Goal: Check status: Check status

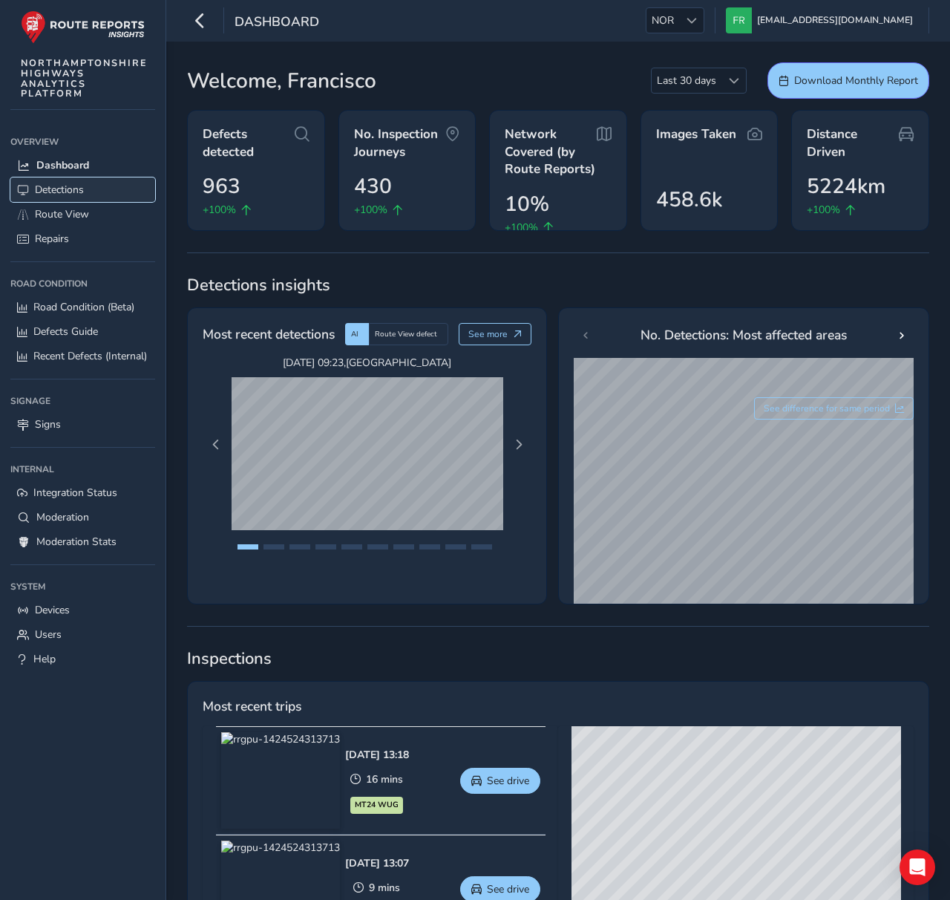
click at [73, 194] on span "Detections" at bounding box center [59, 190] width 49 height 14
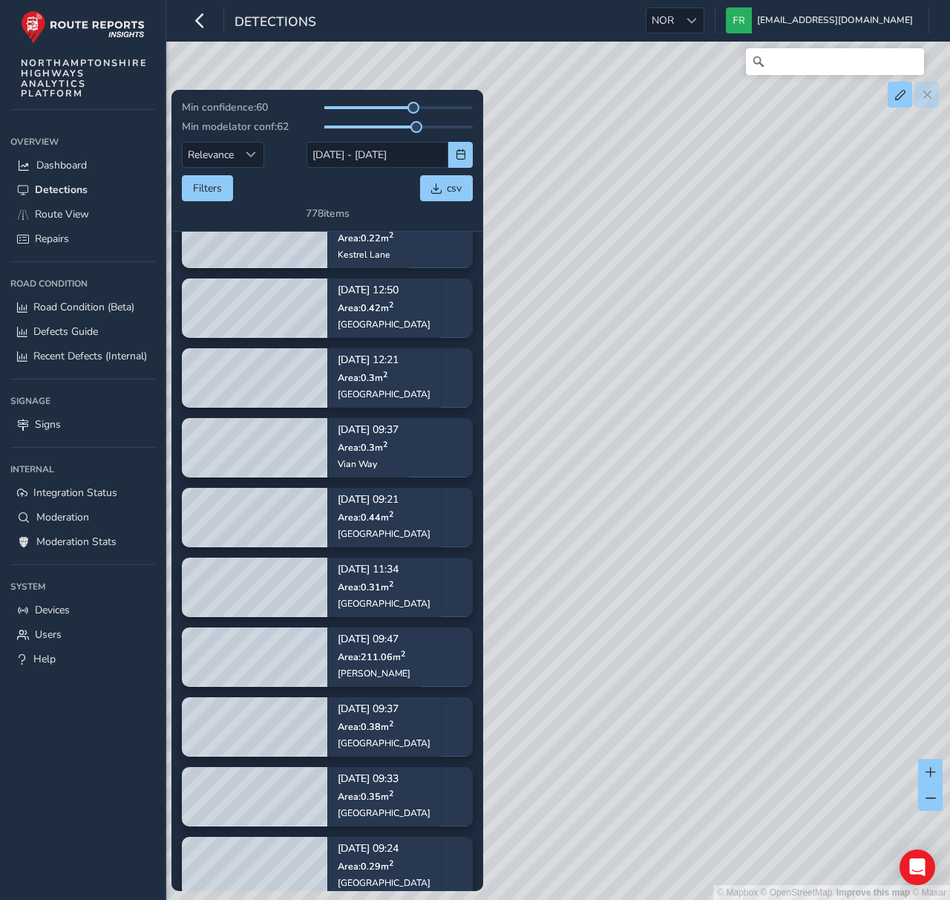
scroll to position [10579, 0]
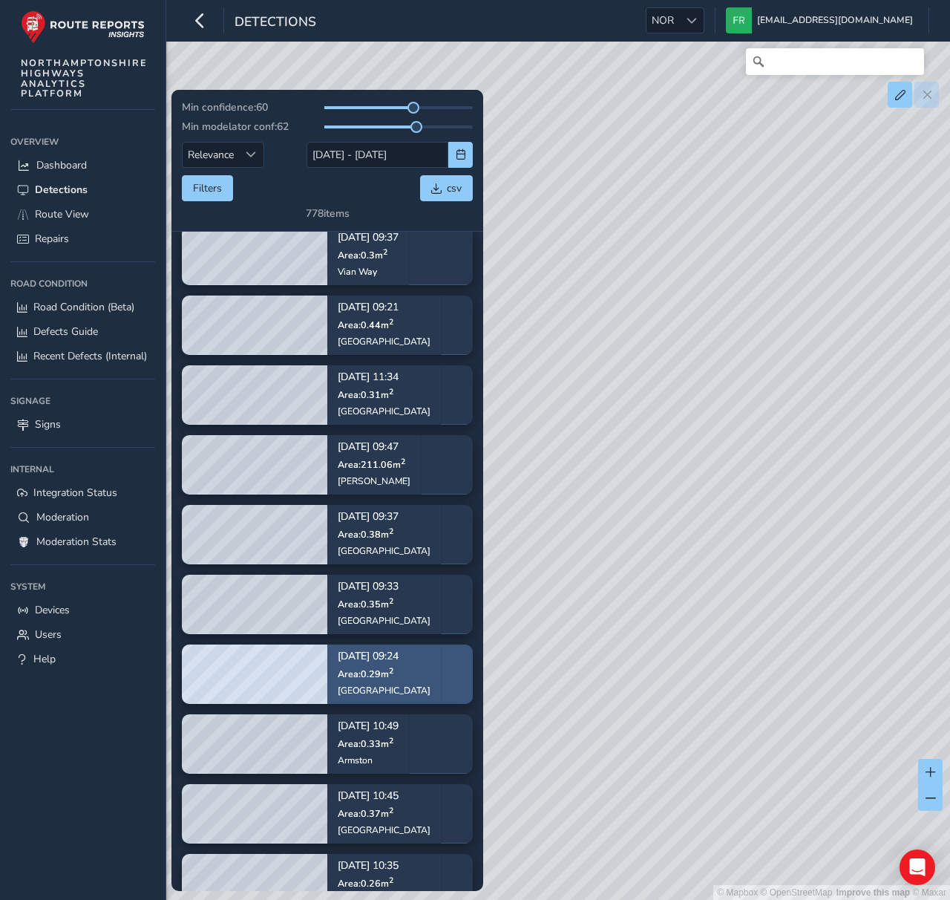
click at [358, 678] on span "Area: 0.29 m 2" at bounding box center [366, 673] width 56 height 13
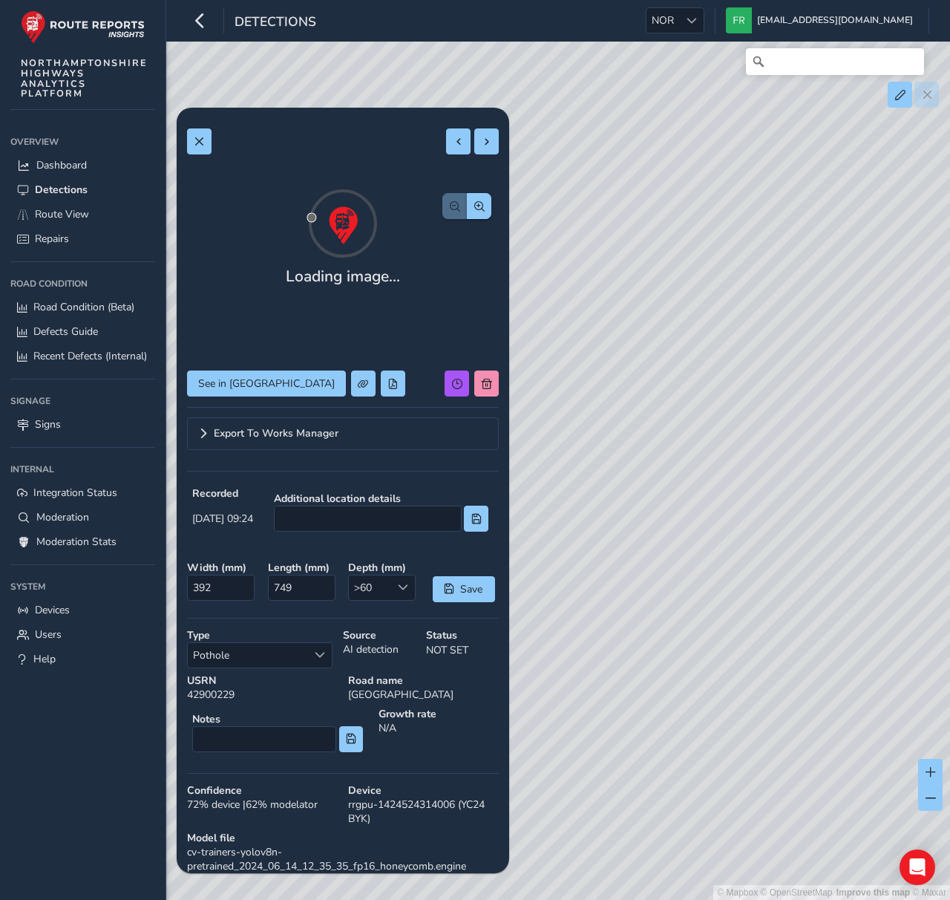
scroll to position [108, 0]
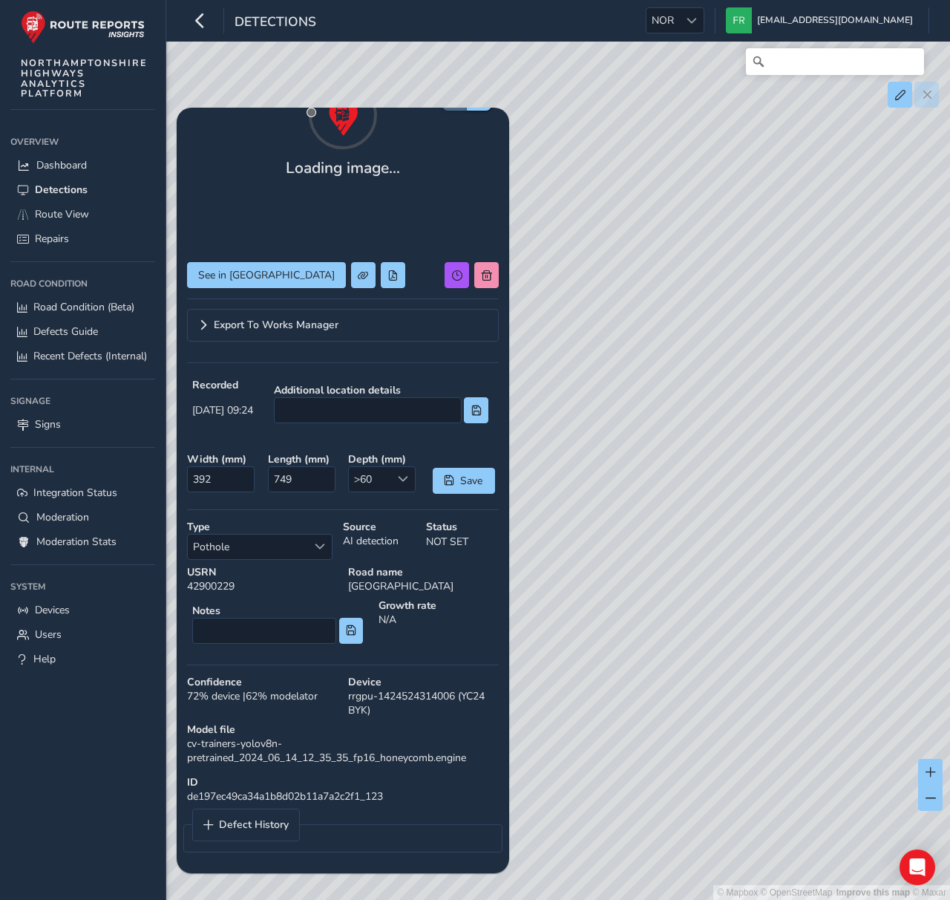
click at [324, 793] on div "ID de197ec49ca34a1b8d02b11a7a2c2f1_123" at bounding box center [343, 789] width 322 height 39
copy div "de197ec49ca34a1b8d02b11a7a2c2f1_123"
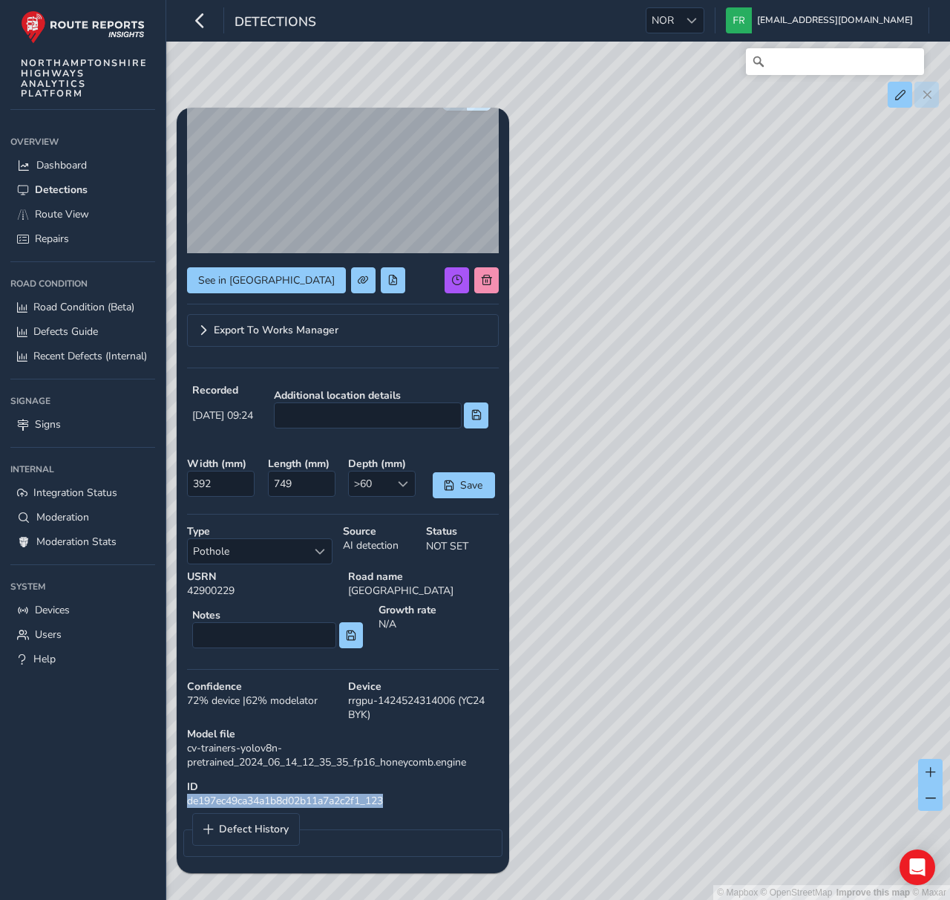
scroll to position [0, 0]
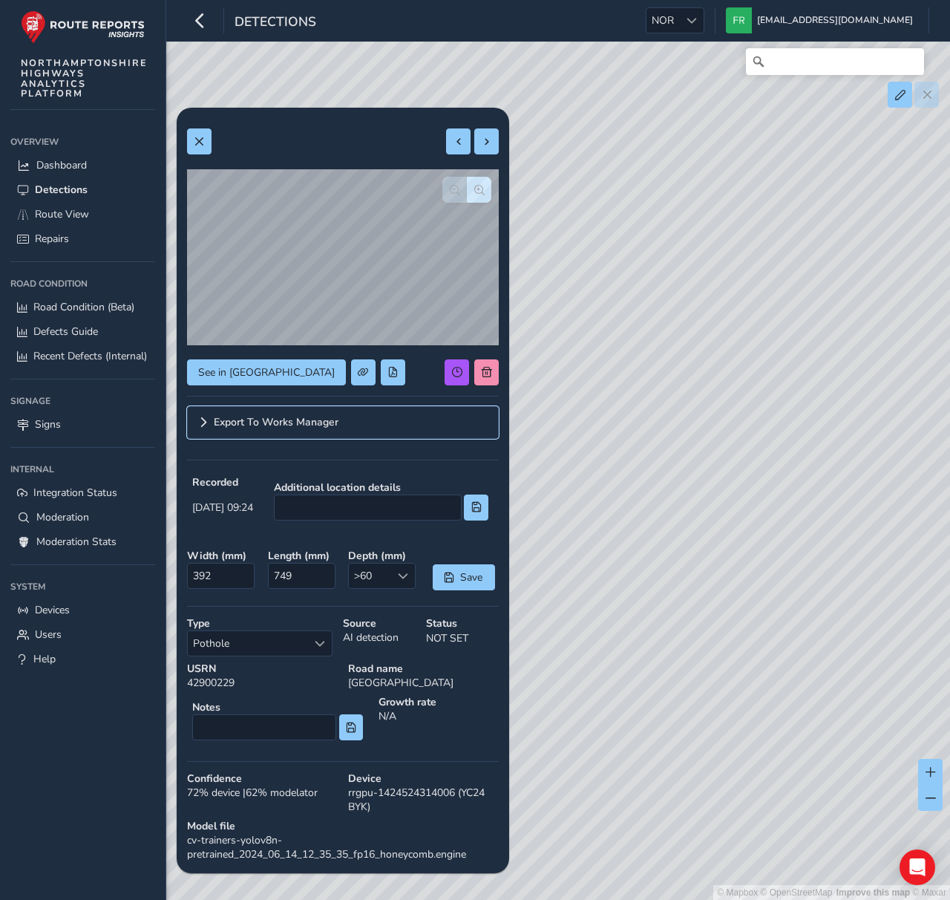
click at [305, 427] on span "Export To Works Manager" at bounding box center [276, 422] width 125 height 10
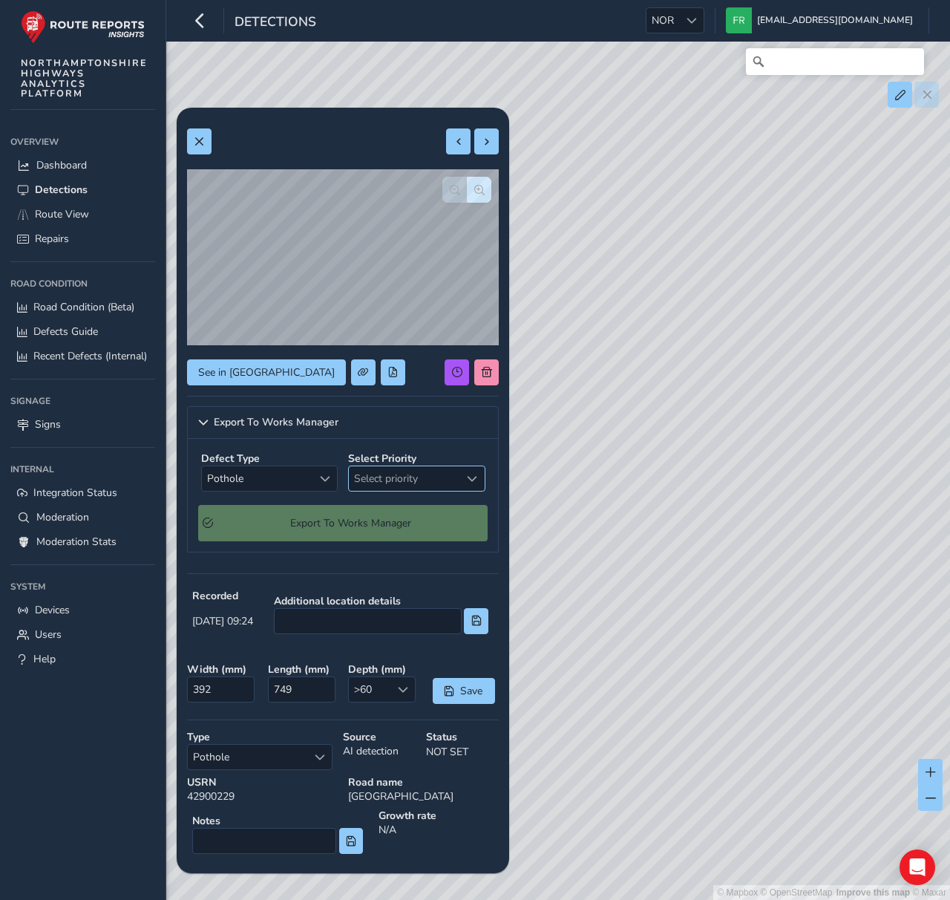
click at [350, 482] on span "Select priority" at bounding box center [404, 478] width 111 height 24
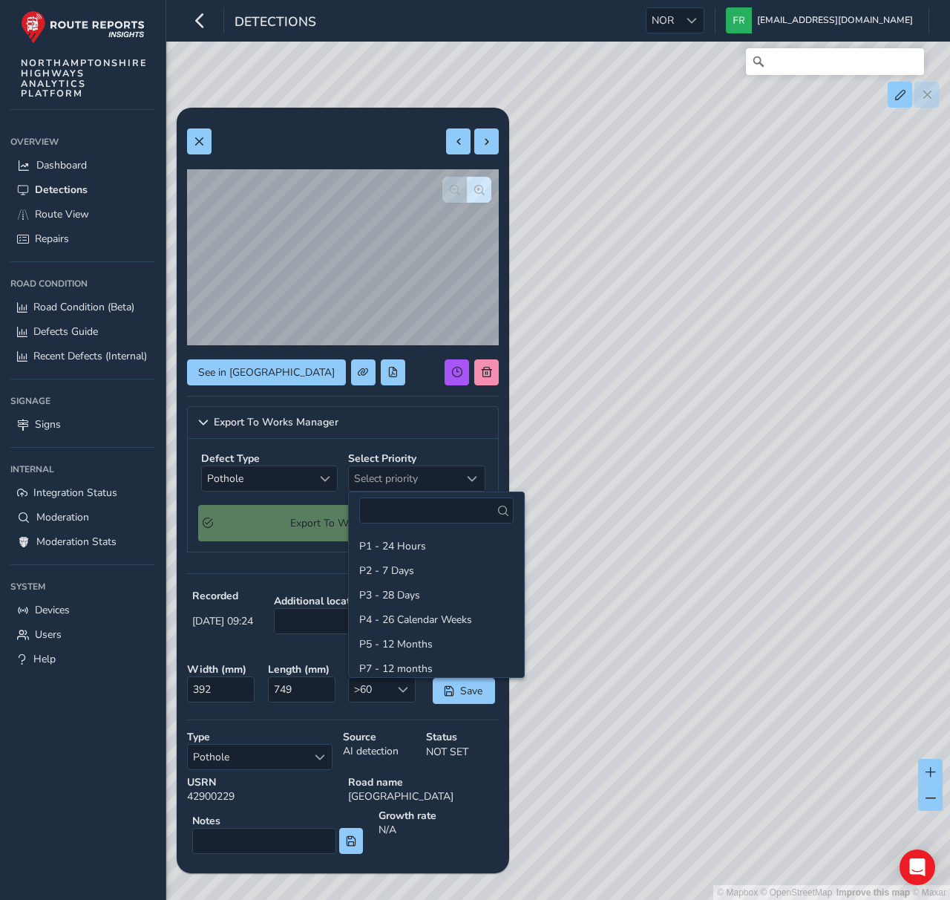
drag, startPoint x: 391, startPoint y: 543, endPoint x: 310, endPoint y: 524, distance: 83.0
click at [391, 543] on li "P1 - 24 Hours" at bounding box center [436, 546] width 175 height 24
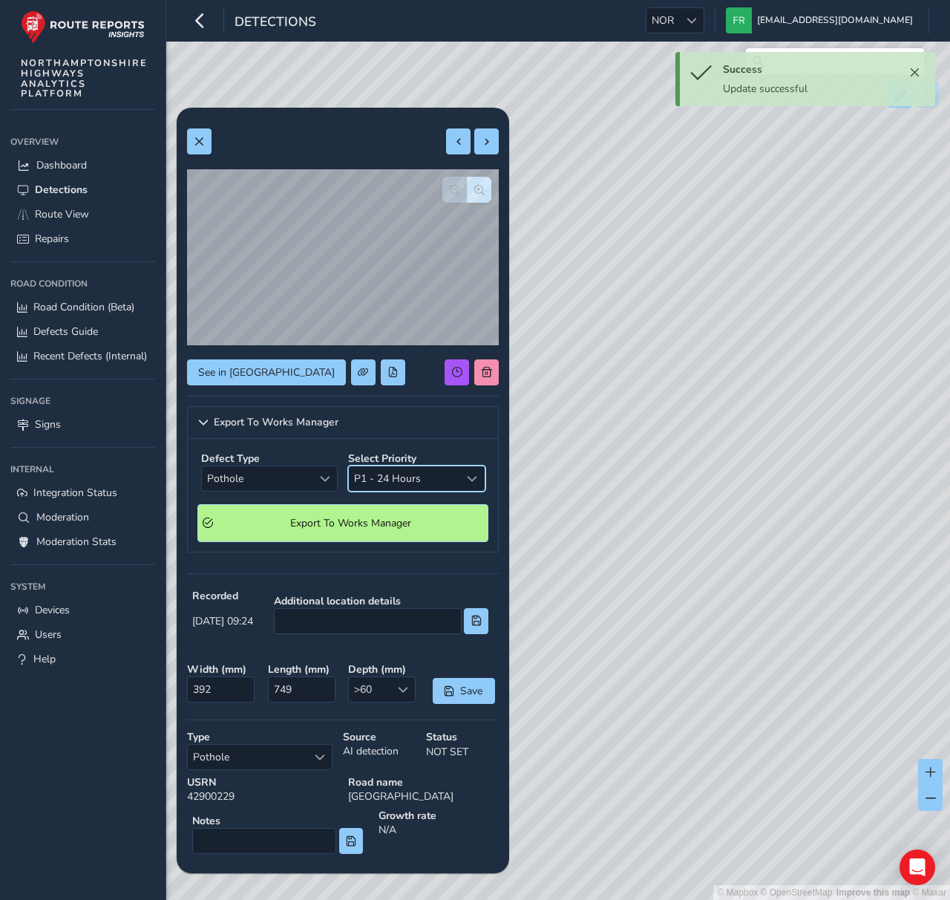
click at [305, 523] on span "Export To Works Manager" at bounding box center [350, 523] width 265 height 14
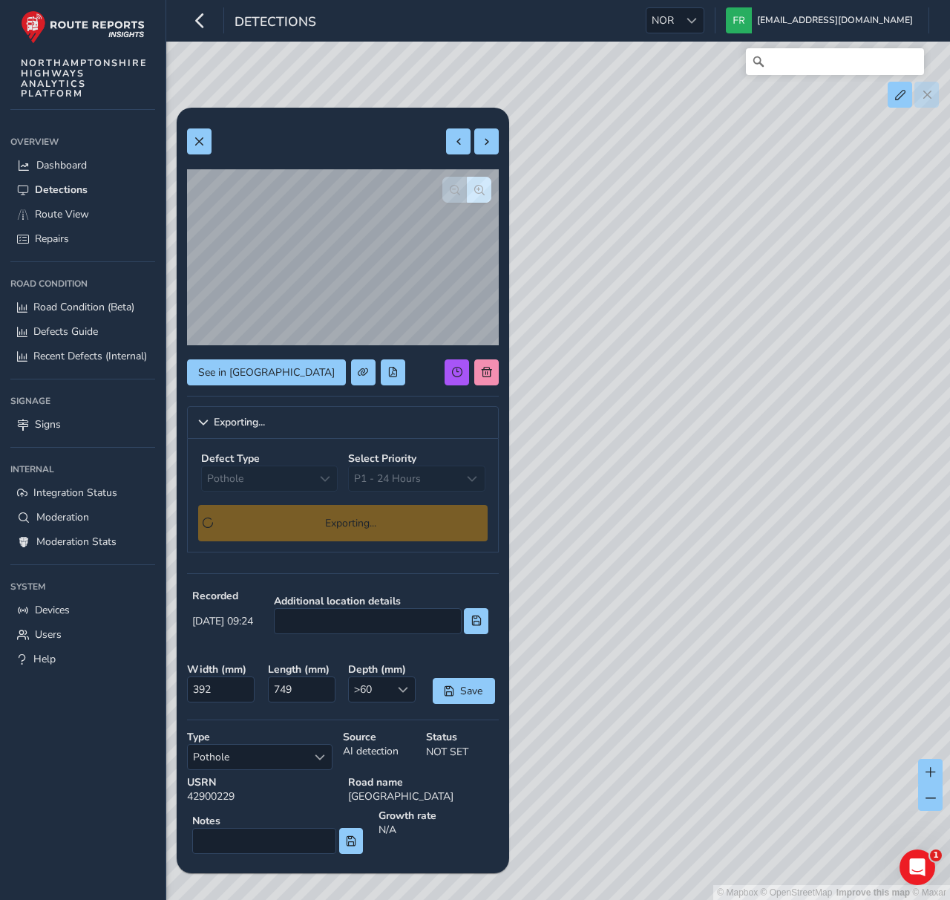
click at [672, 788] on div "© Mapbox © OpenStreetMap Improve this map © Maxar" at bounding box center [475, 450] width 950 height 900
click at [679, 21] on span "NOR" at bounding box center [663, 20] width 33 height 24
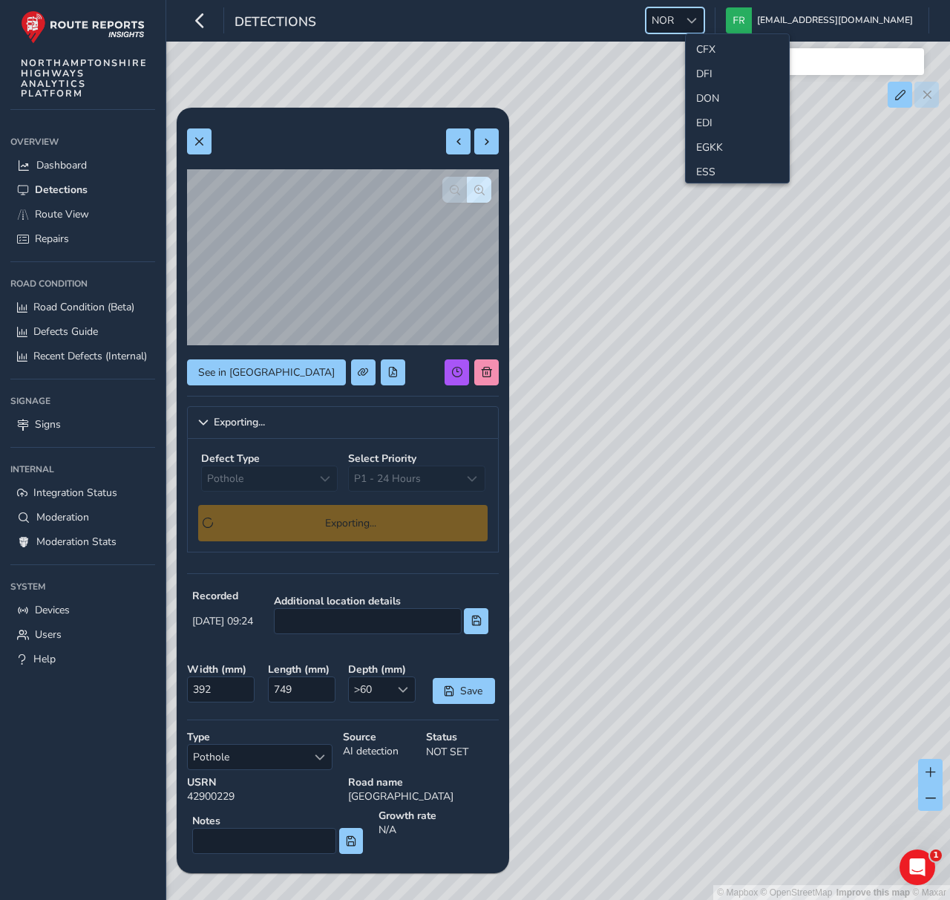
scroll to position [137, 0]
click at [706, 162] on li "ESS" at bounding box center [737, 160] width 103 height 24
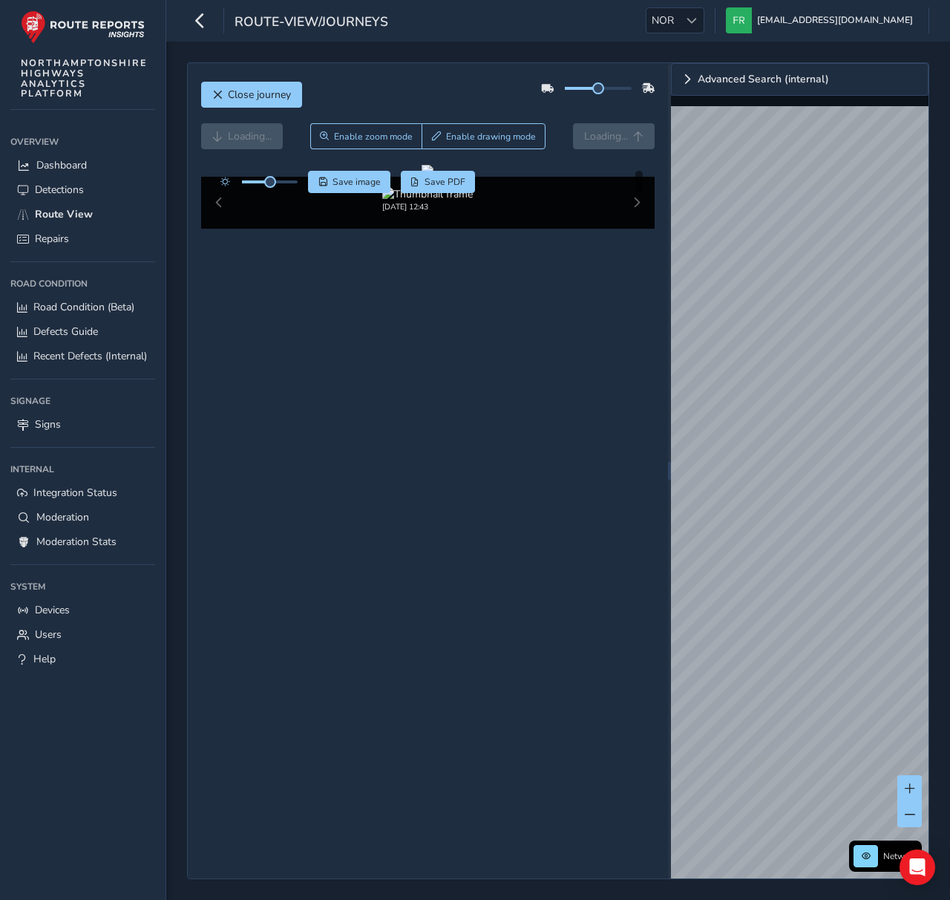
click at [390, 96] on div "Close journey" at bounding box center [428, 100] width 454 height 48
click at [461, 70] on div "Close journey Loading... Enable zoom mode Enable drawing mode Loading... Click …" at bounding box center [428, 470] width 480 height 815
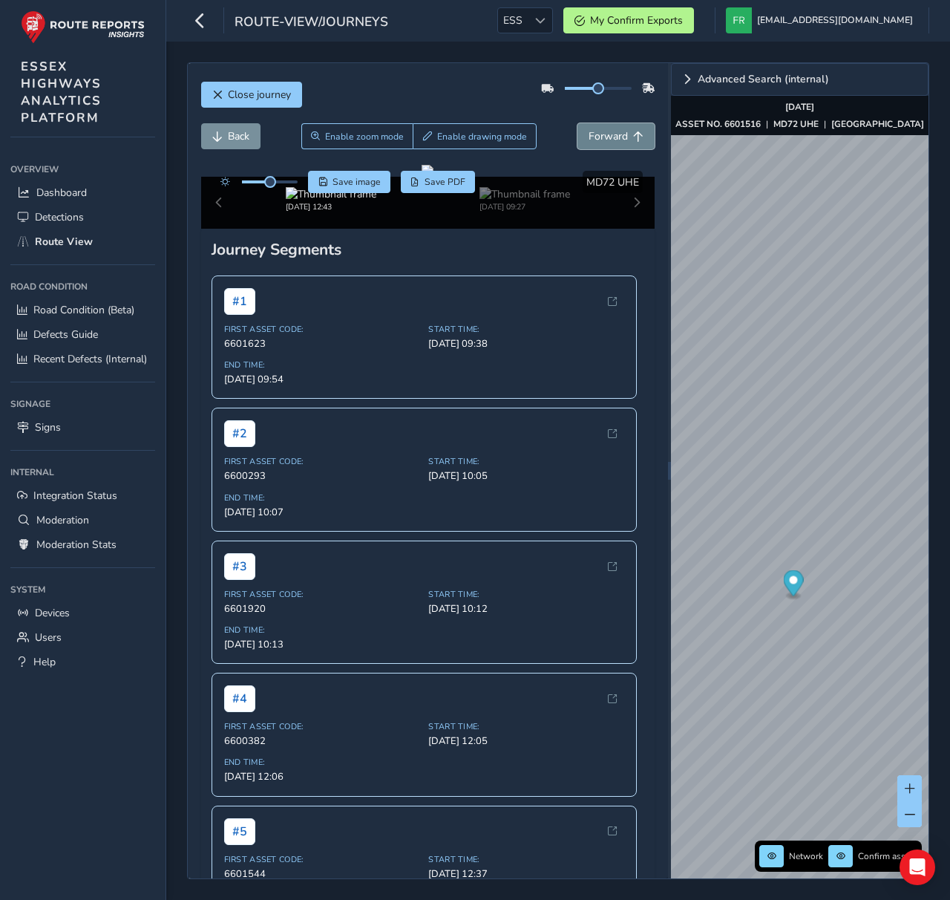
click at [604, 136] on span "Forward" at bounding box center [608, 136] width 39 height 14
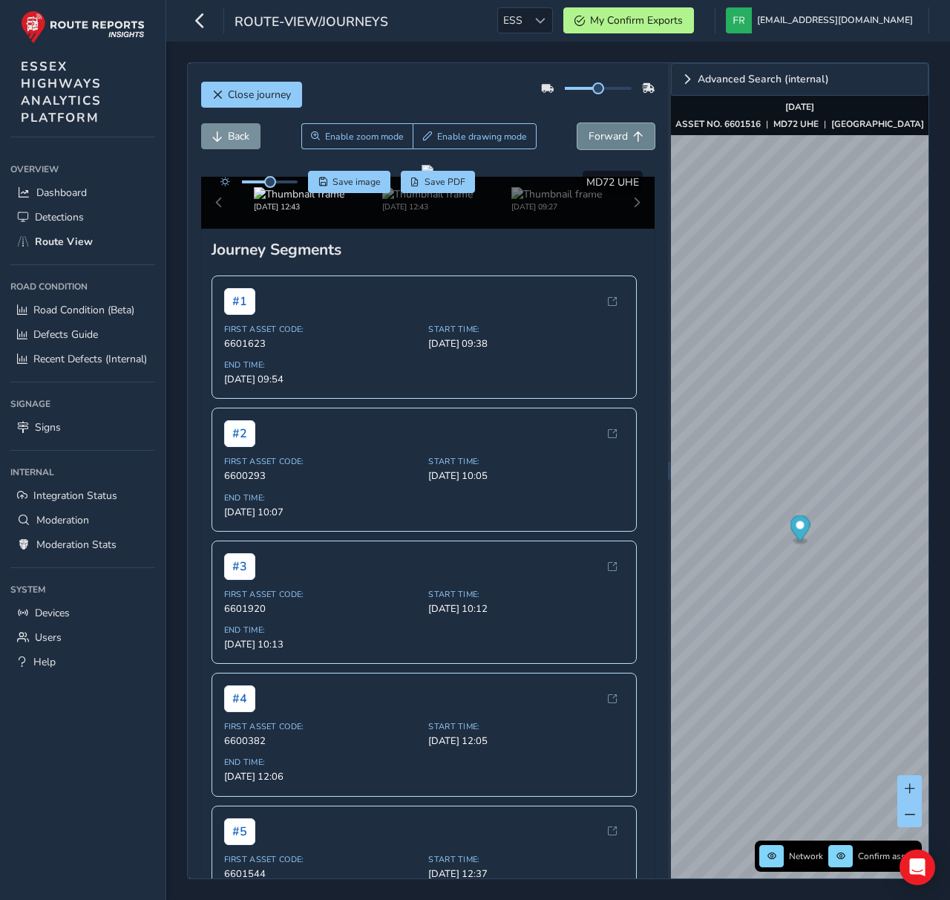
click at [604, 136] on span "Forward" at bounding box center [608, 136] width 39 height 14
click at [207, 125] on button "Back" at bounding box center [230, 136] width 59 height 26
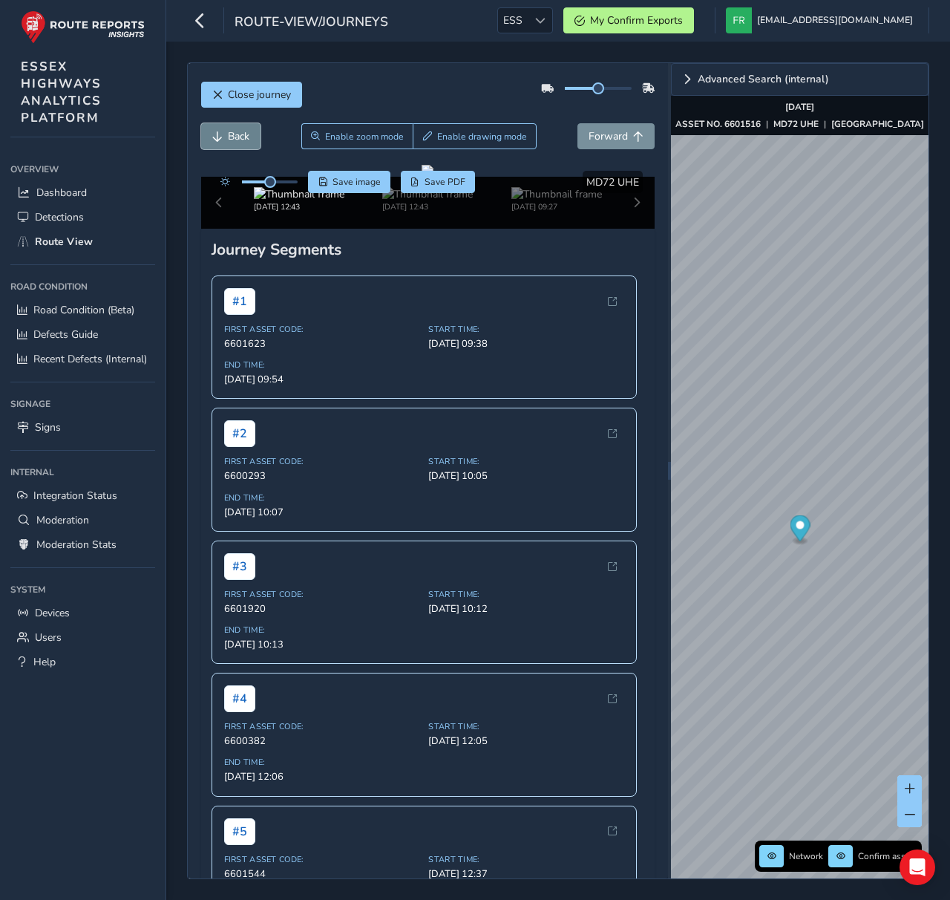
click at [207, 125] on button "Back" at bounding box center [230, 136] width 59 height 26
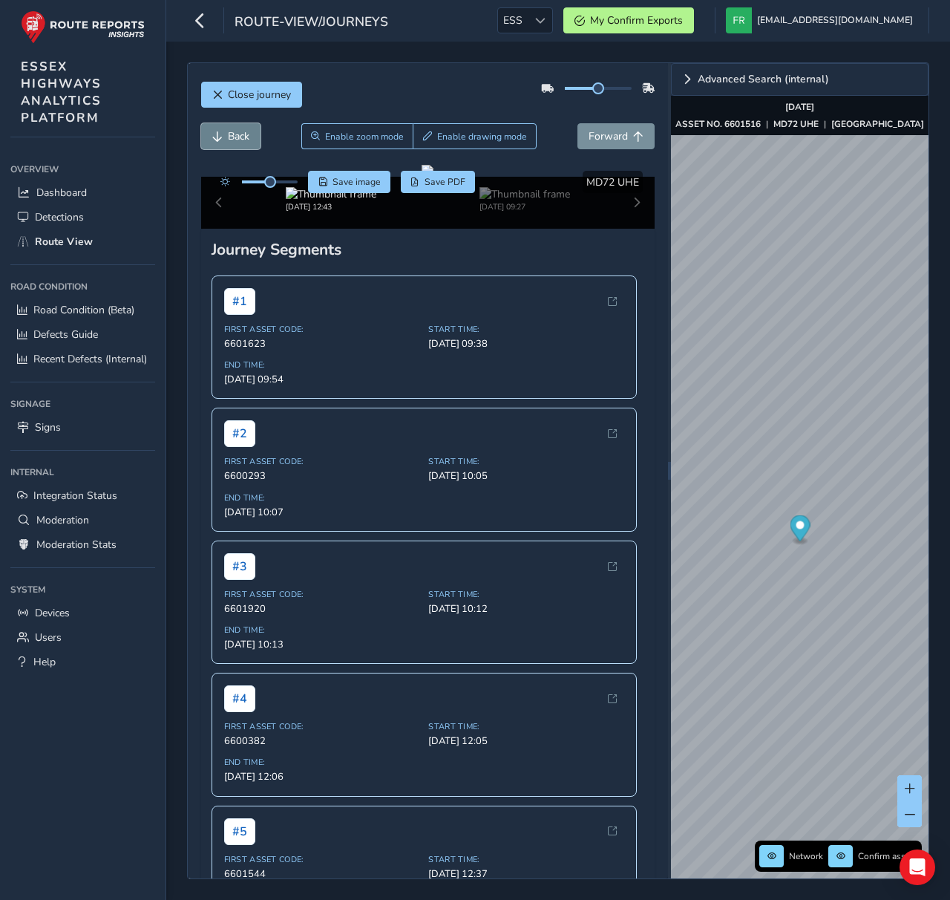
click at [207, 125] on button "Back" at bounding box center [230, 136] width 59 height 26
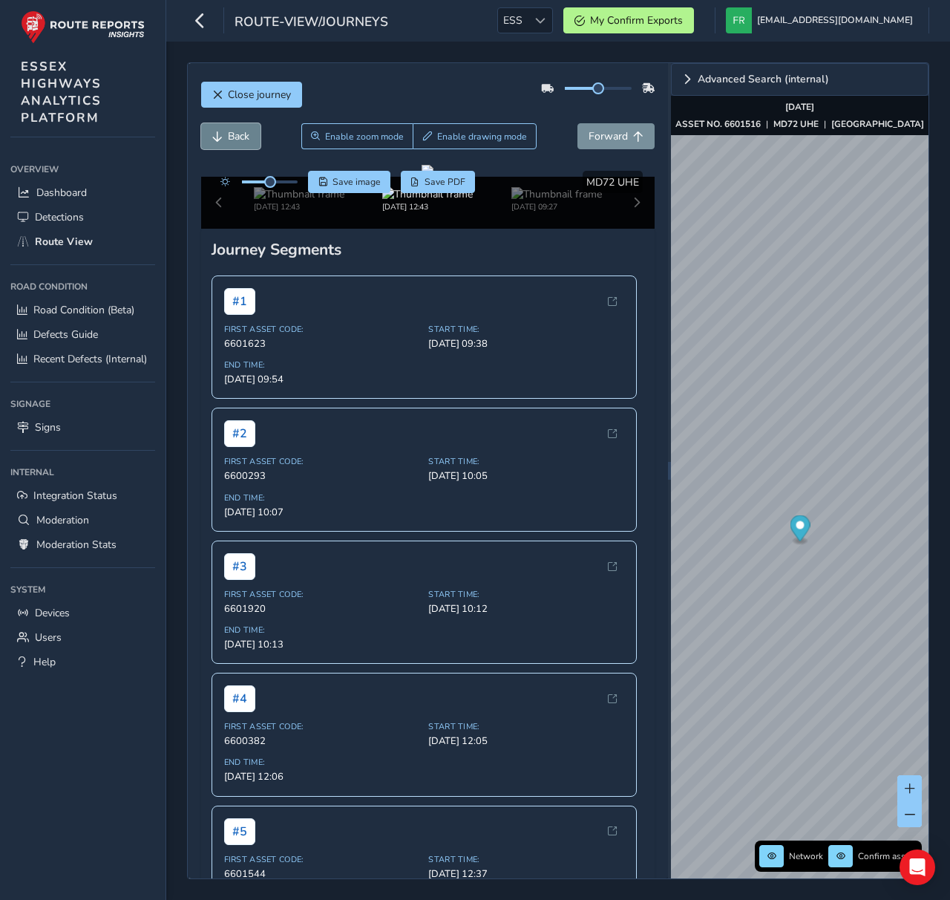
click at [207, 125] on button "Back" at bounding box center [230, 136] width 59 height 26
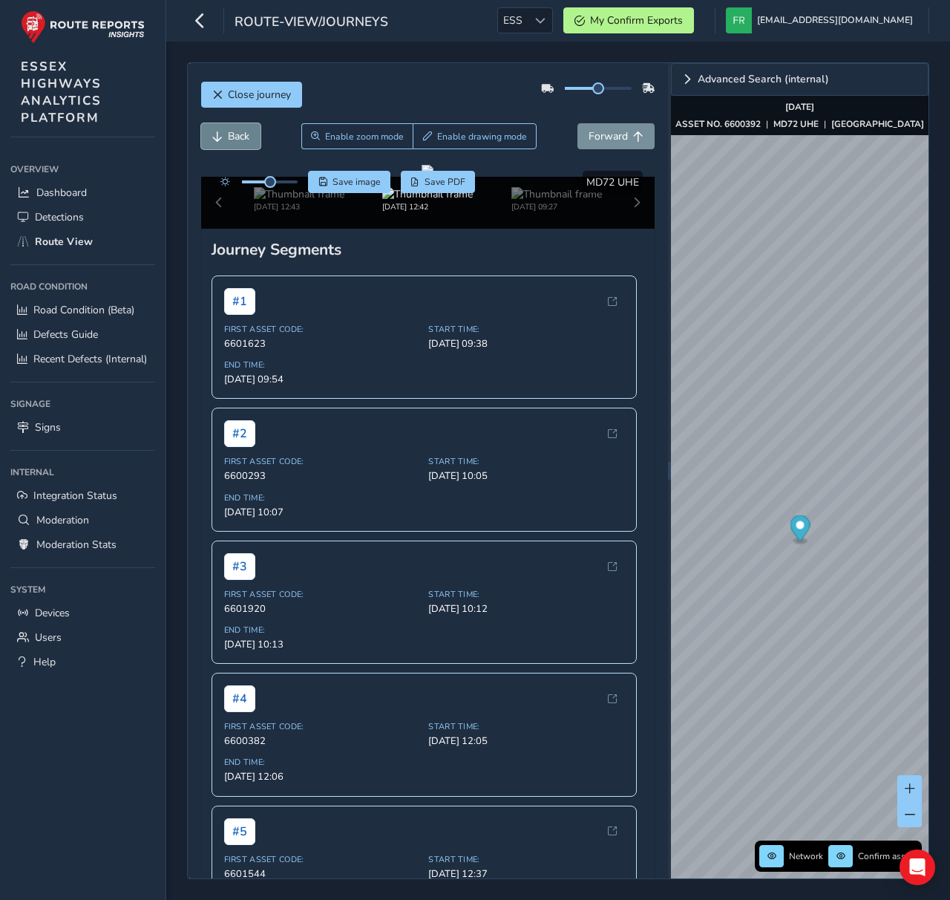
click at [207, 125] on button "Back" at bounding box center [230, 136] width 59 height 26
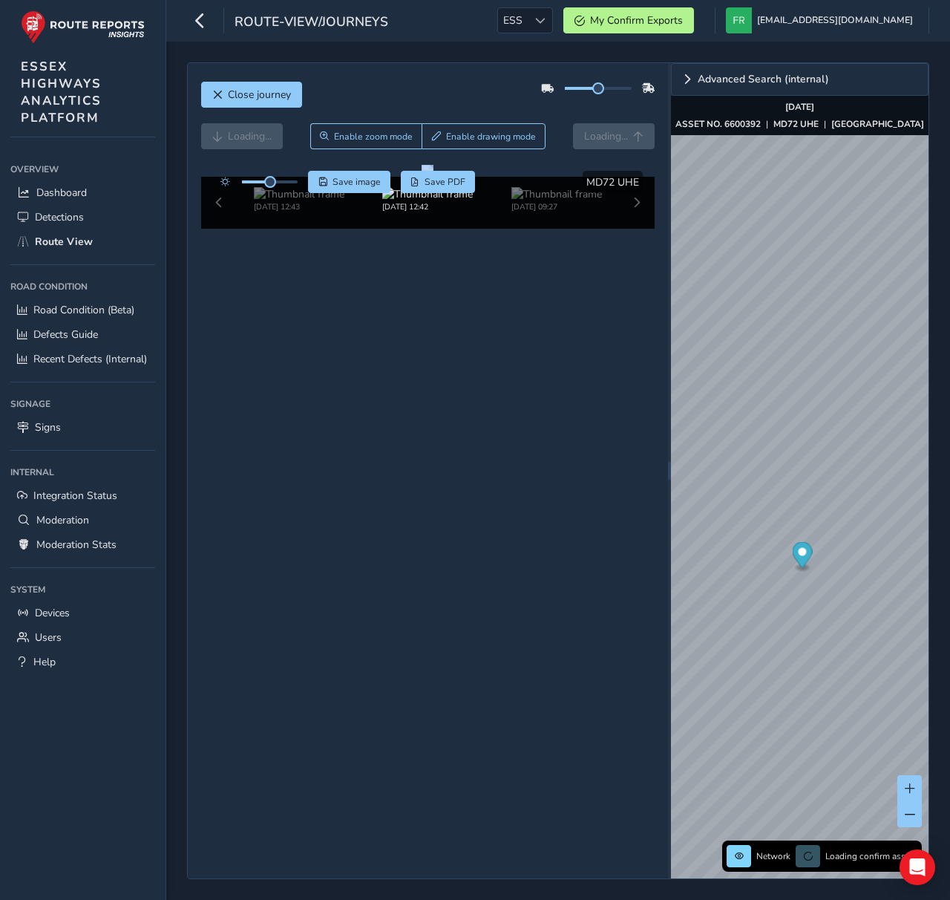
click at [207, 125] on div "Loading... Enable zoom mode Enable drawing mode Loading..." at bounding box center [428, 136] width 454 height 26
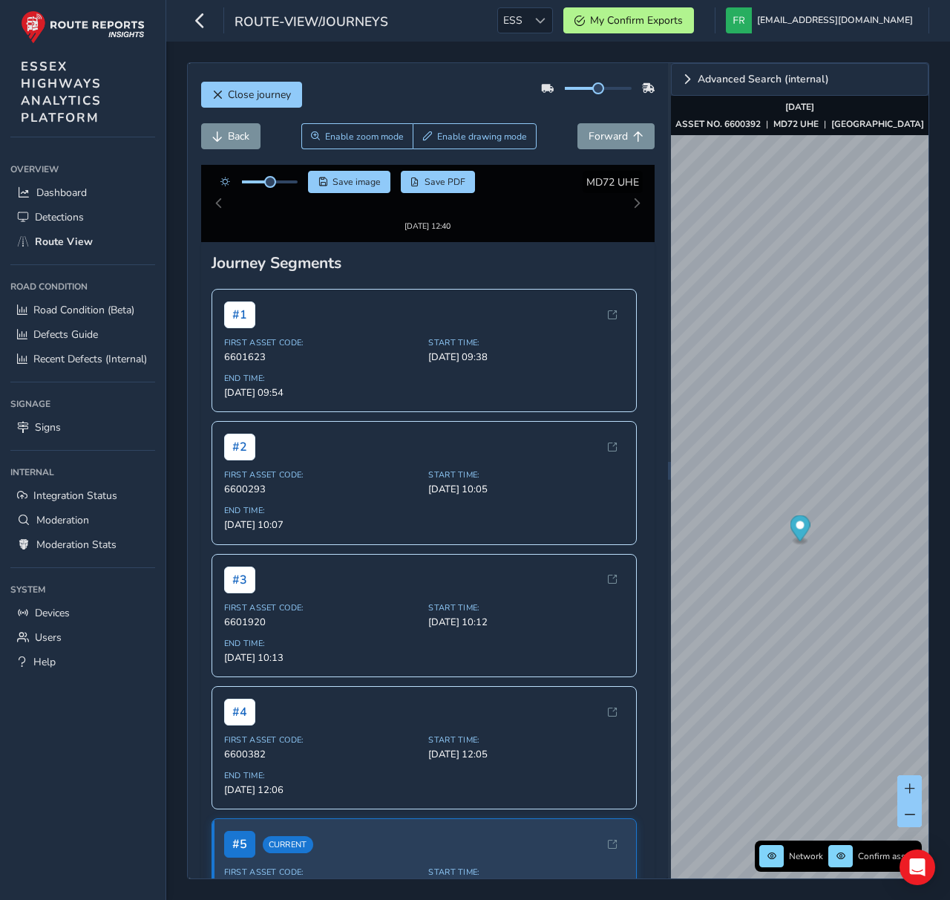
click at [465, 98] on div "Close journey" at bounding box center [428, 100] width 454 height 48
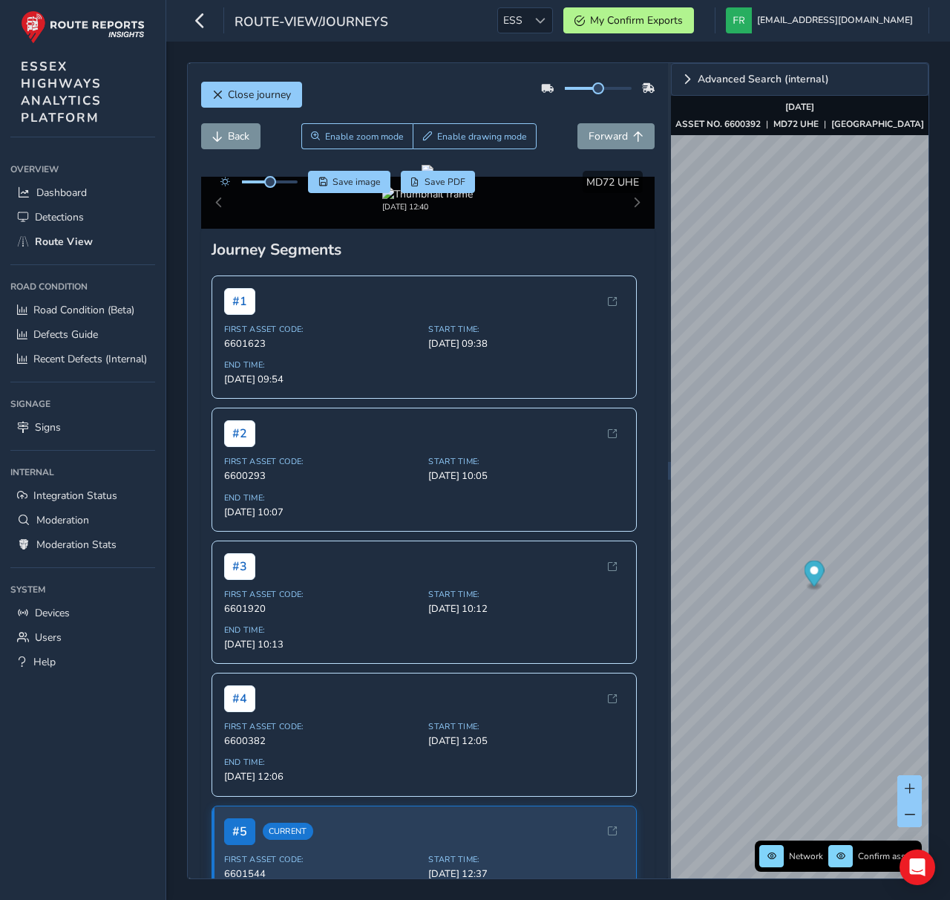
click at [582, 518] on div "First Asset Code: 6600293 Start Time: [DATE] 10:05 End Time: [DATE] 10:07" at bounding box center [424, 487] width 401 height 62
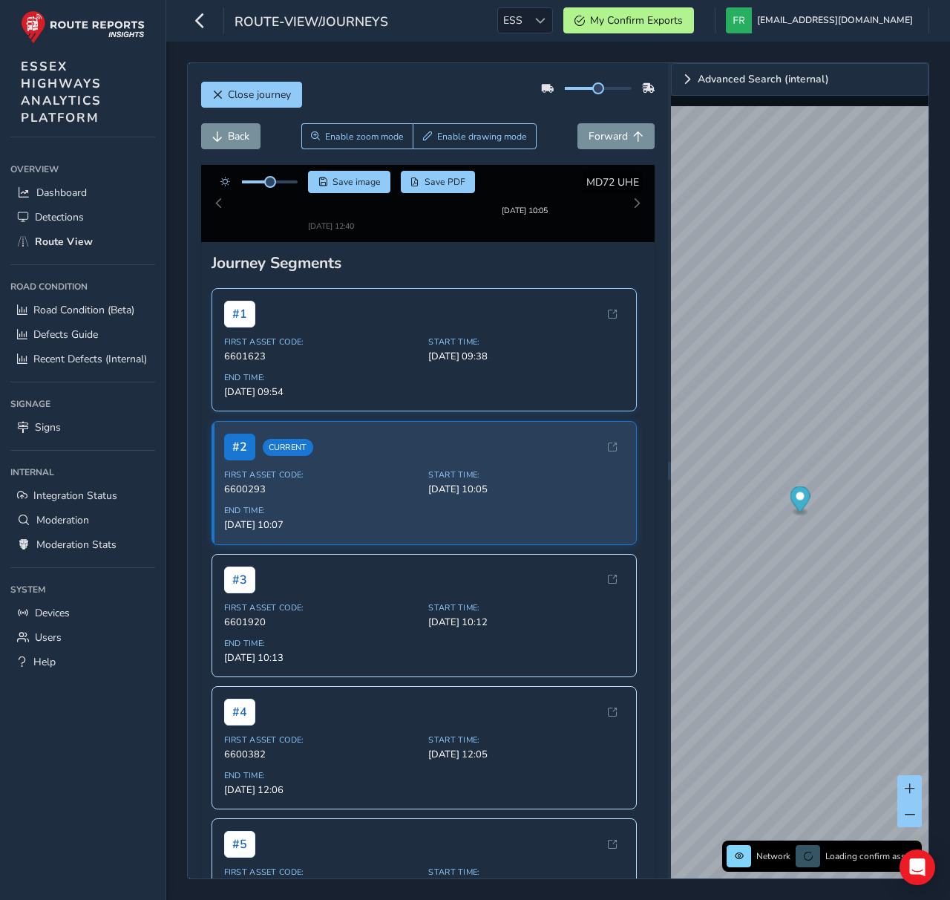
click at [509, 350] on span "[DATE] 09:38" at bounding box center [526, 342] width 196 height 13
